Goal: Task Accomplishment & Management: Manage account settings

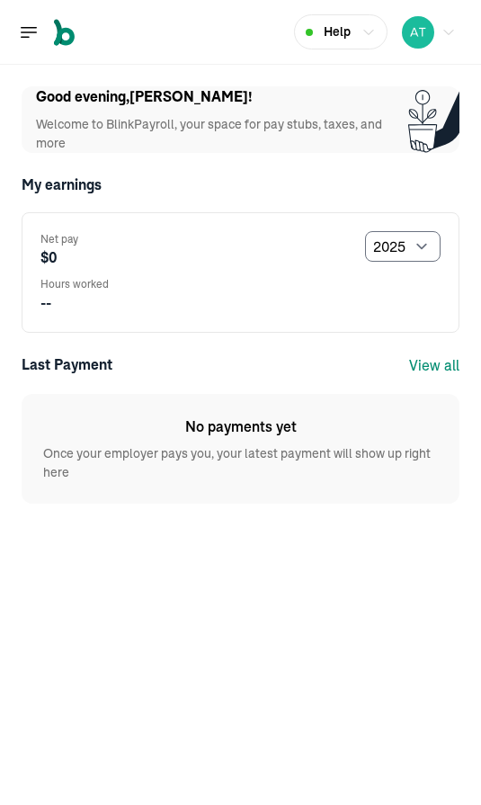
select select "2025"
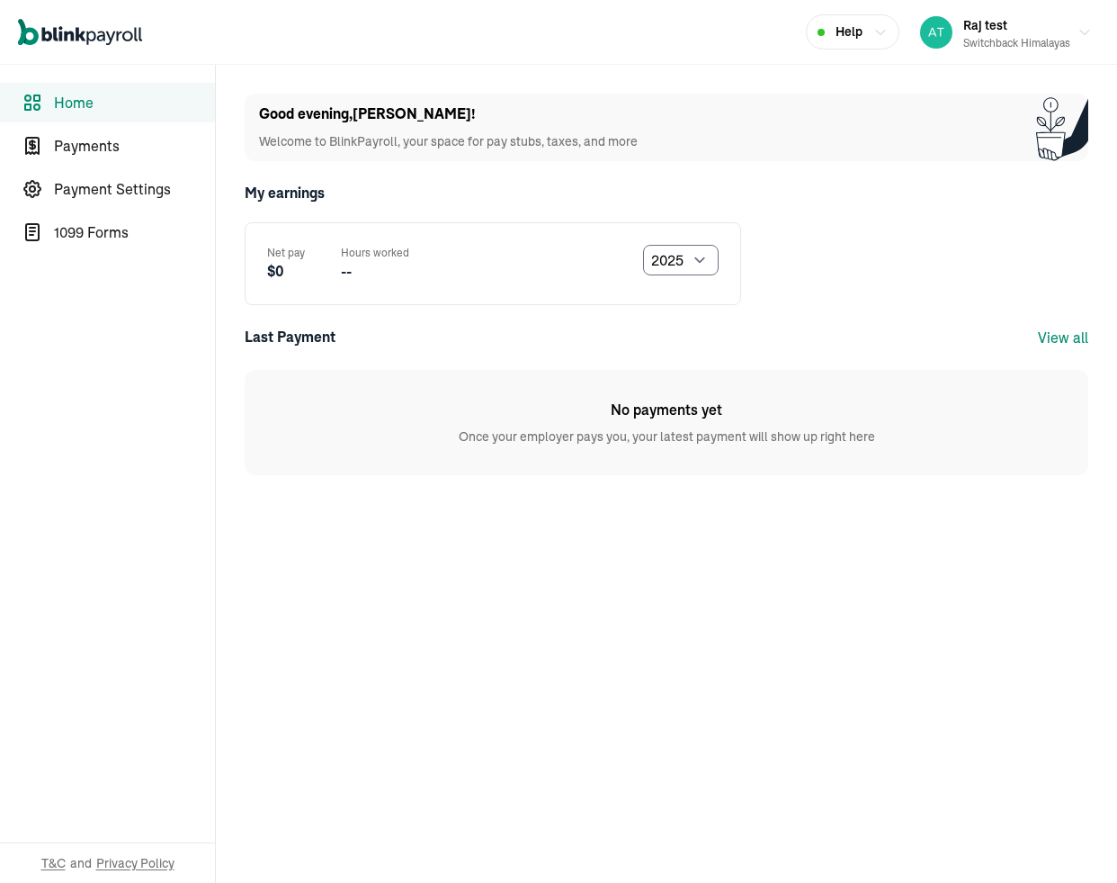
click at [480, 222] on div "Net pay $0 Hours worked -- Select year [DATE] 2024 2023 2022 2021" at bounding box center [493, 263] width 497 height 83
click at [109, 153] on span "Payments" at bounding box center [134, 146] width 161 height 22
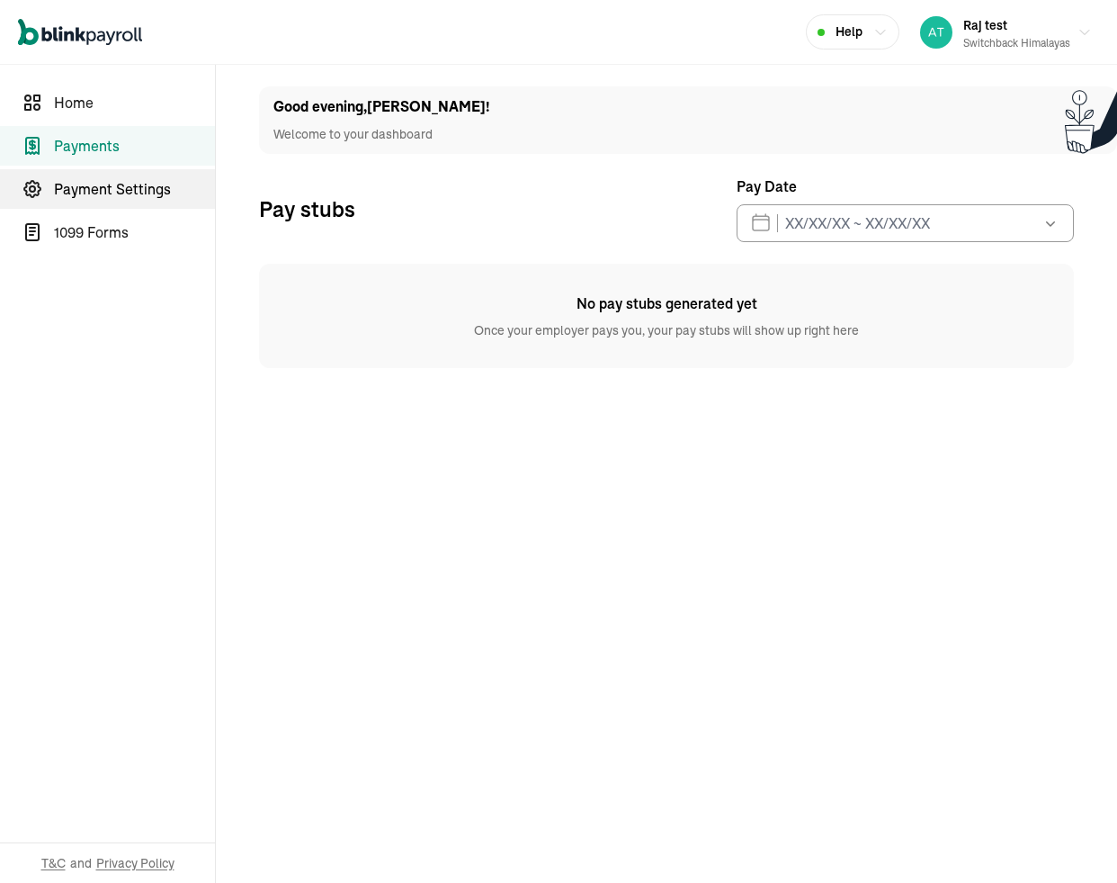
click at [72, 184] on span "Payment Settings" at bounding box center [134, 189] width 161 height 22
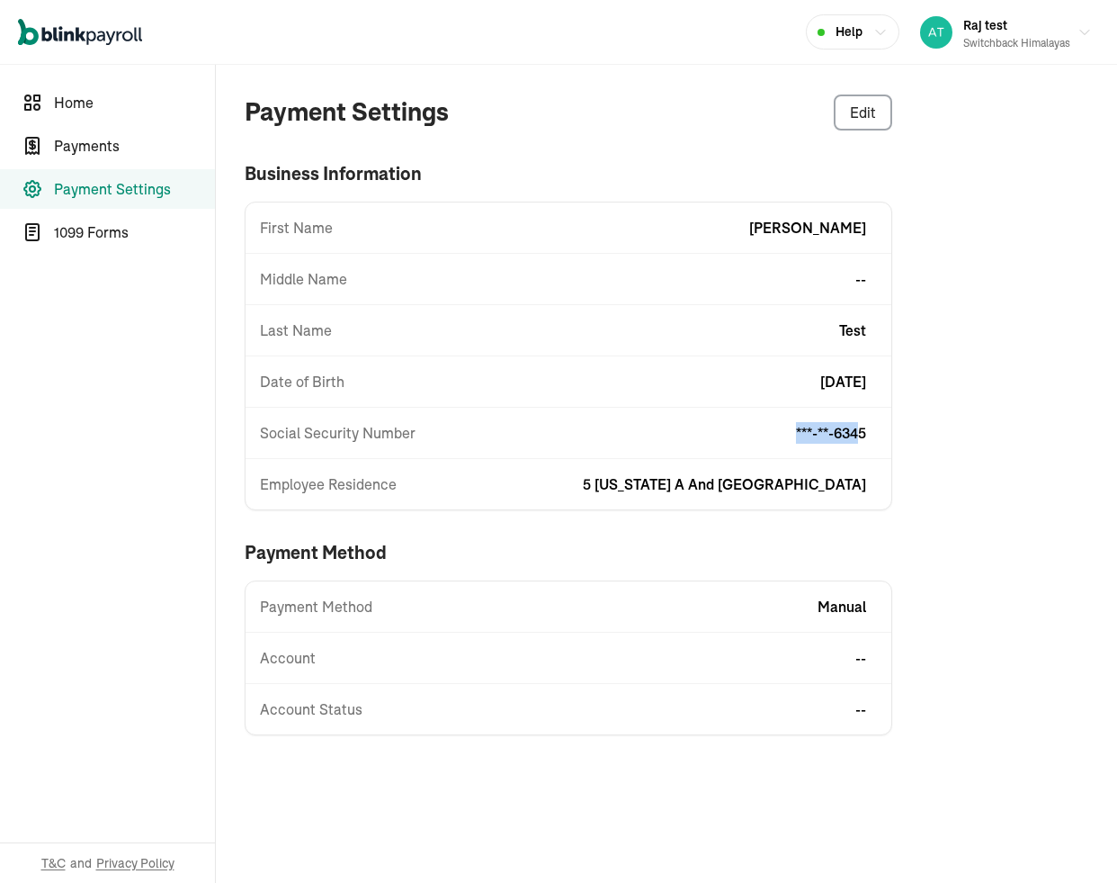
drag, startPoint x: 789, startPoint y: 433, endPoint x: 866, endPoint y: 441, distance: 76.9
click at [480, 441] on div "Social Security Number ***-**-6345" at bounding box center [569, 433] width 646 height 22
click at [480, 441] on div "Payment Settings Edit business information First Name [PERSON_NAME] Middle Name…" at bounding box center [667, 414] width 902 height 699
click at [122, 234] on span "1099 Forms" at bounding box center [134, 232] width 161 height 22
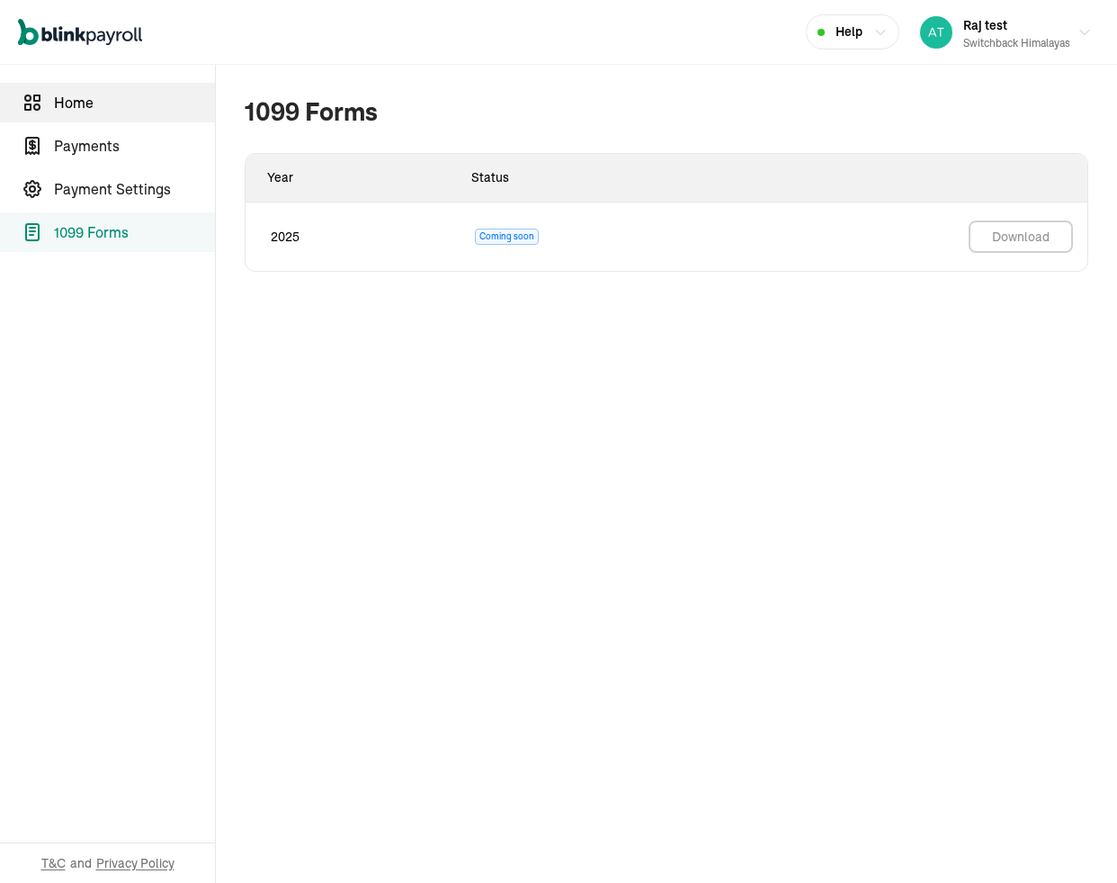
click at [111, 92] on span "Home" at bounding box center [134, 103] width 161 height 22
select select "2025"
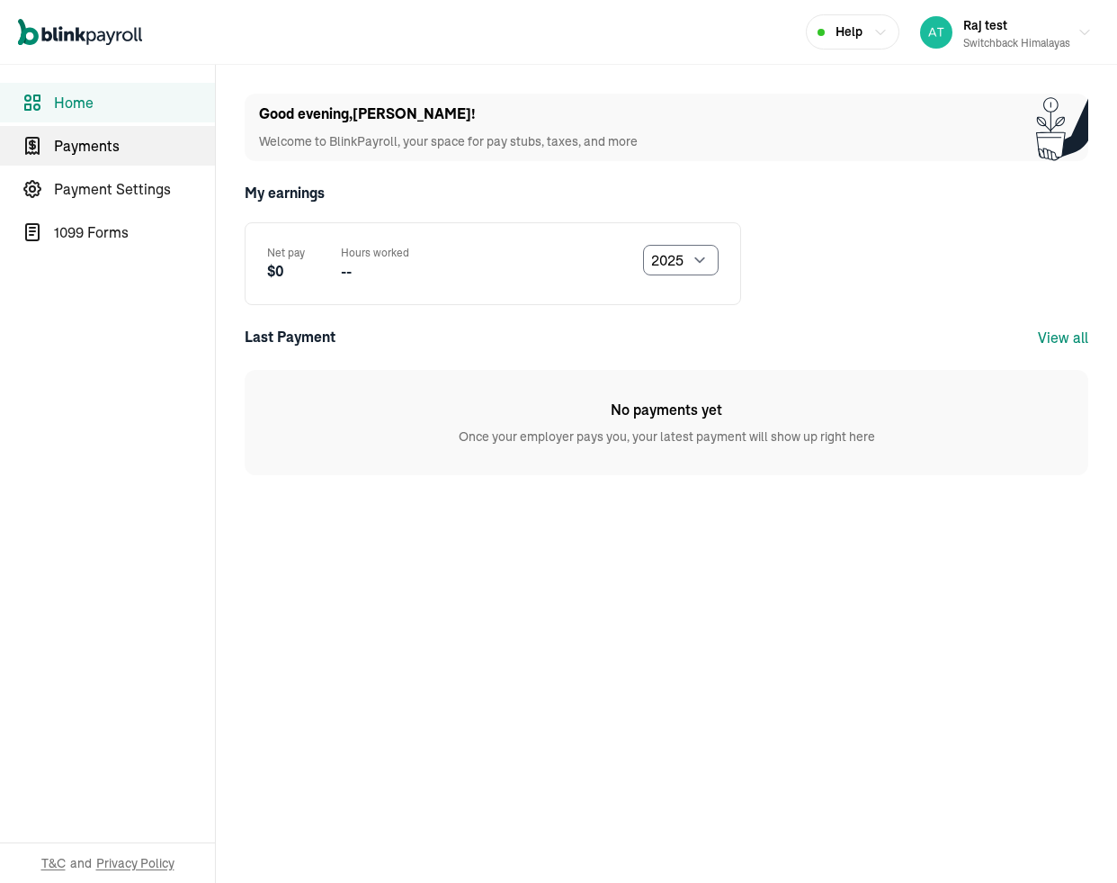
click at [64, 129] on link "Payments" at bounding box center [107, 146] width 215 height 40
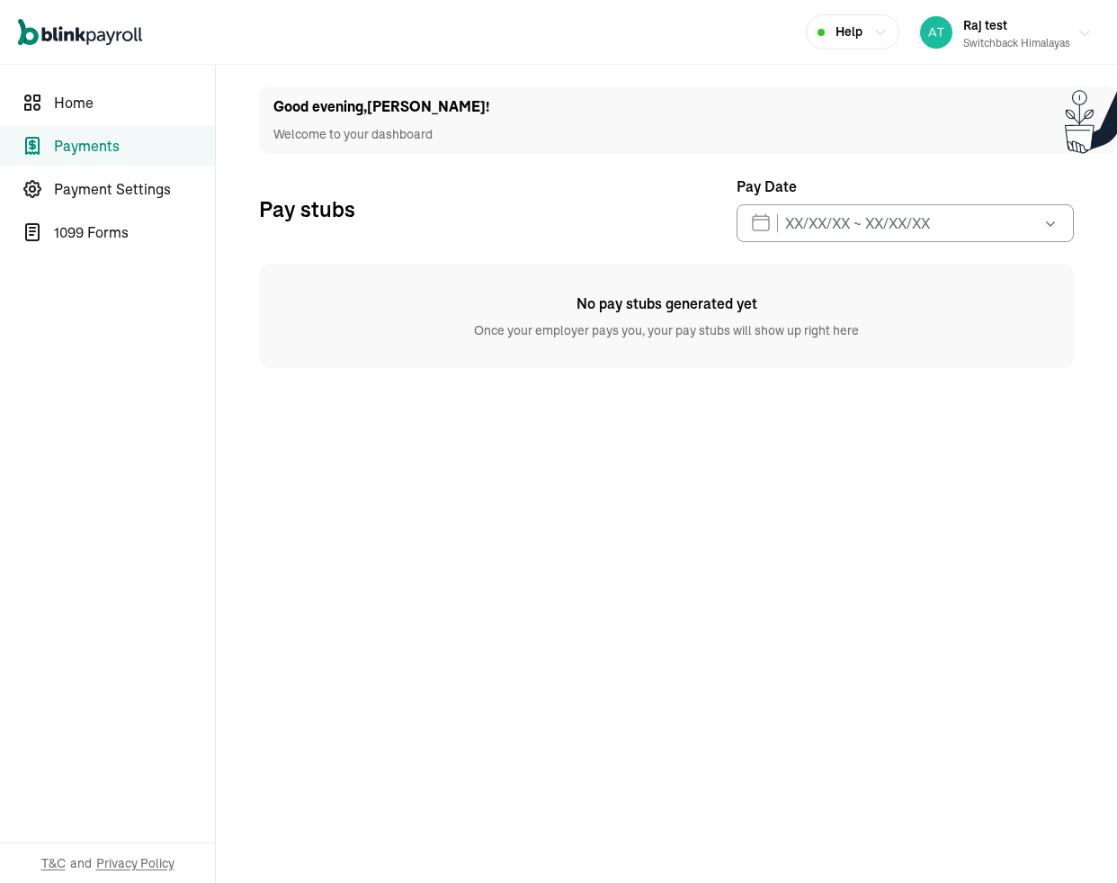
click at [480, 29] on div "Raj test Switchback Himalayas" at bounding box center [1017, 32] width 107 height 38
